Goal: Task Accomplishment & Management: Use online tool/utility

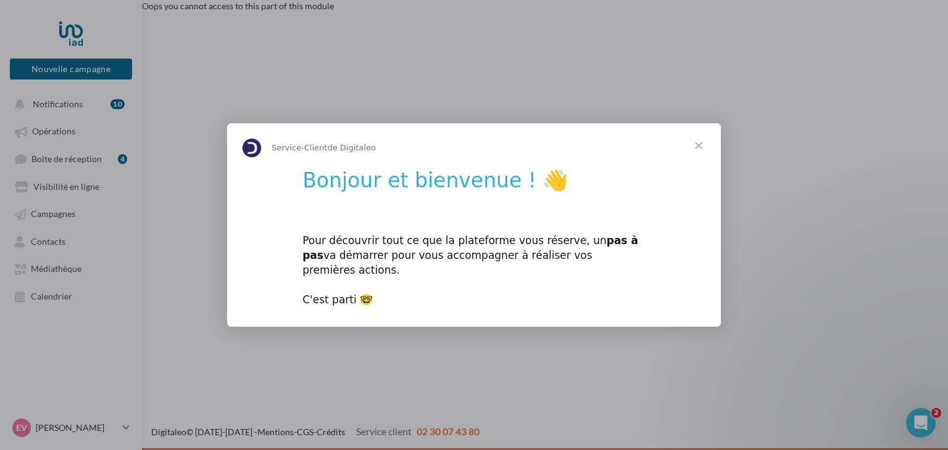
click at [693, 151] on span "Fermer" at bounding box center [698, 145] width 44 height 44
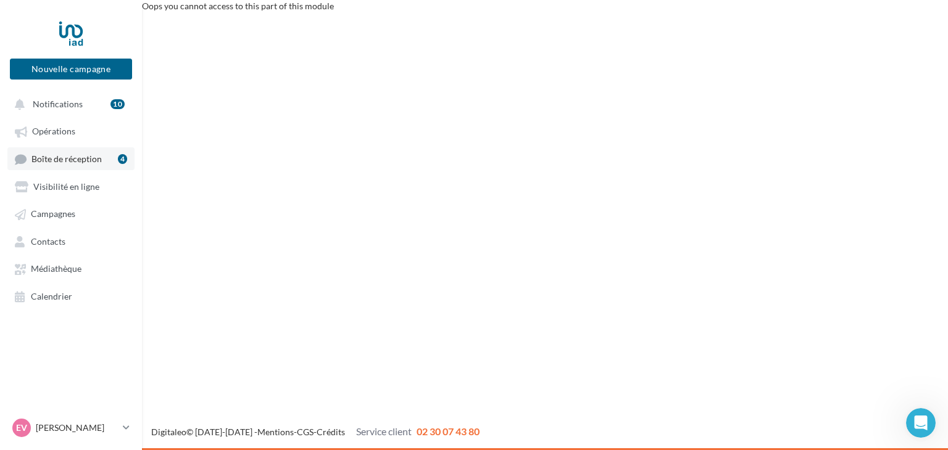
click at [77, 157] on span "Boîte de réception" at bounding box center [66, 159] width 70 height 10
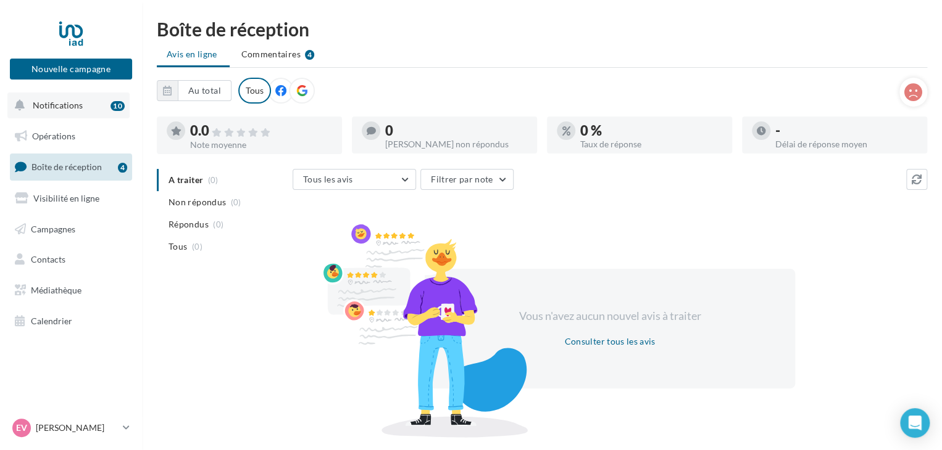
click at [76, 100] on span "Notifications" at bounding box center [58, 105] width 50 height 10
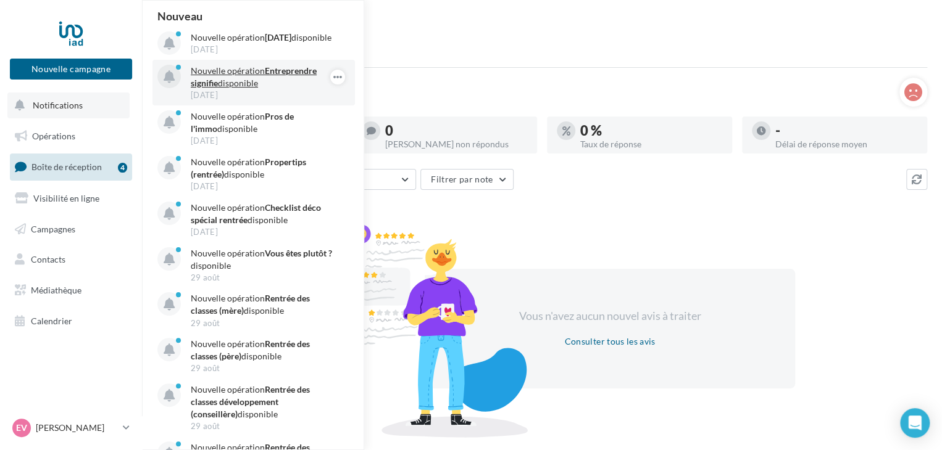
click at [239, 88] on p "Nouvelle opération Entreprendre signifie disponible" at bounding box center [262, 77] width 143 height 25
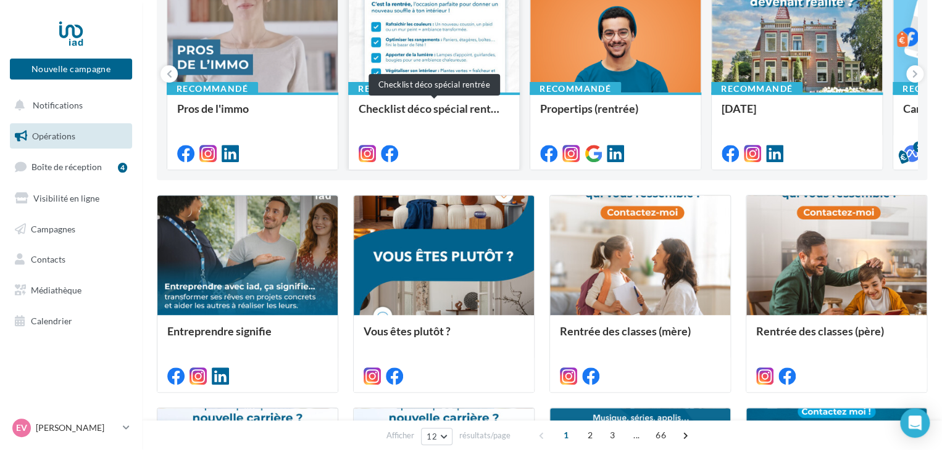
scroll to position [185, 0]
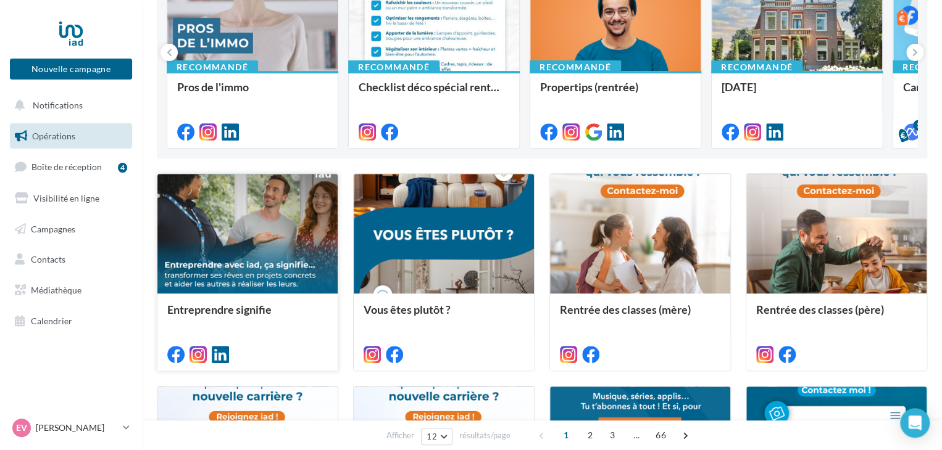
click at [292, 224] on div at bounding box center [247, 234] width 180 height 121
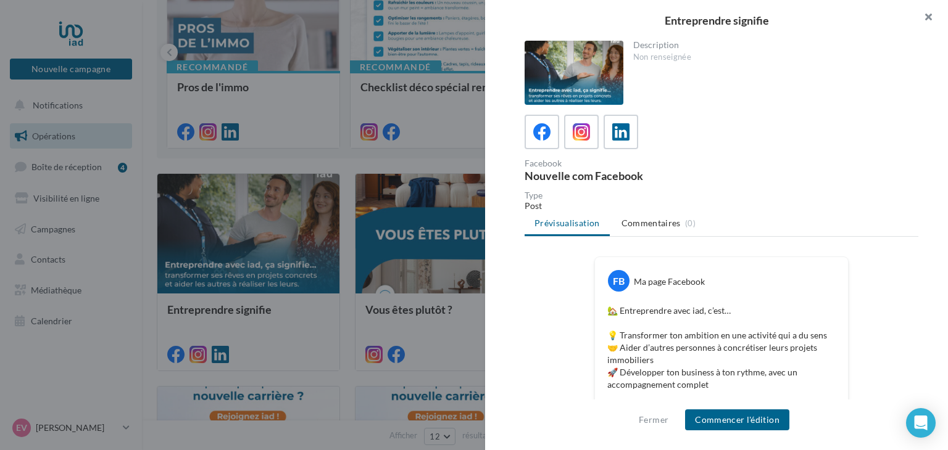
click at [927, 17] on button "button" at bounding box center [922, 18] width 49 height 37
